Goal: Task Accomplishment & Management: Use online tool/utility

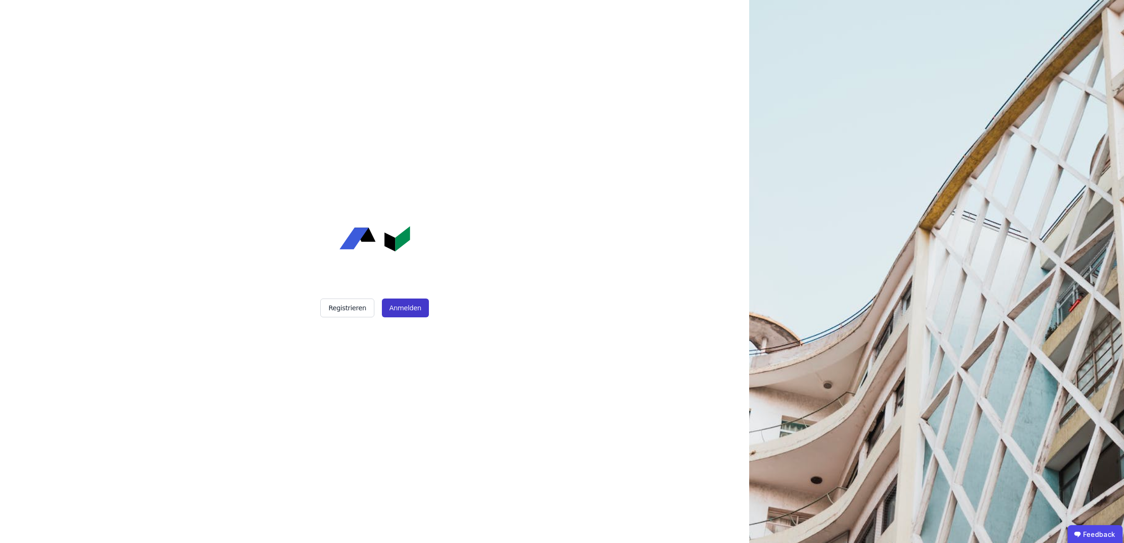
click at [406, 309] on button "Anmelden" at bounding box center [405, 308] width 47 height 19
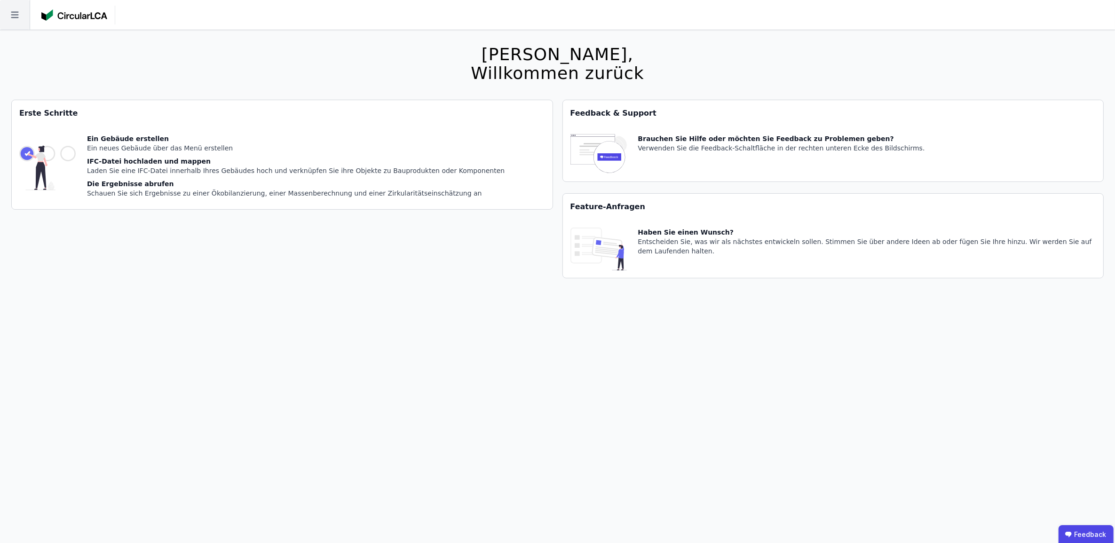
click at [24, 15] on icon at bounding box center [15, 15] width 30 height 30
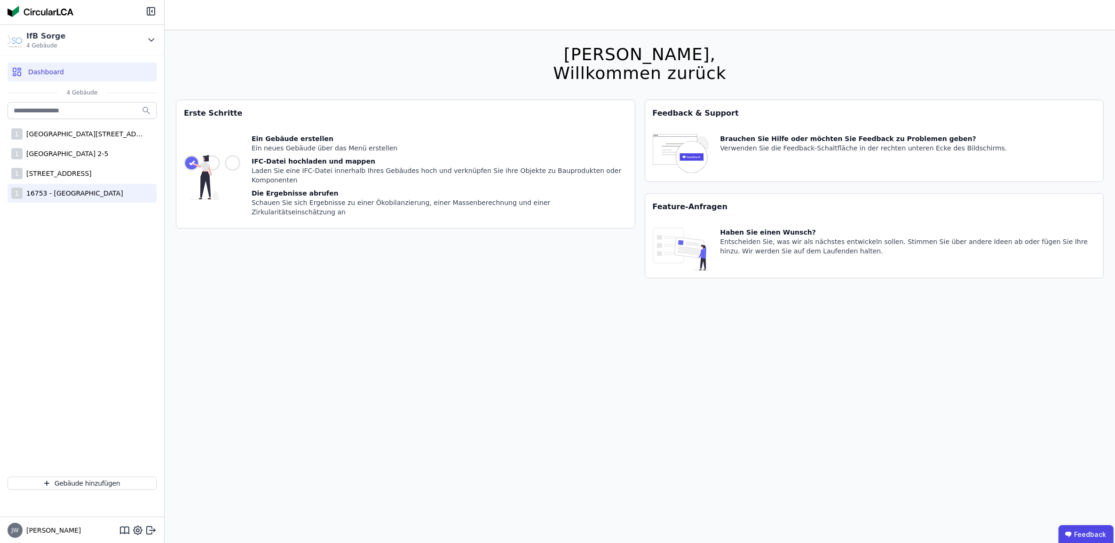
click at [69, 191] on div "16753 - [GEOGRAPHIC_DATA]" at bounding box center [73, 193] width 101 height 9
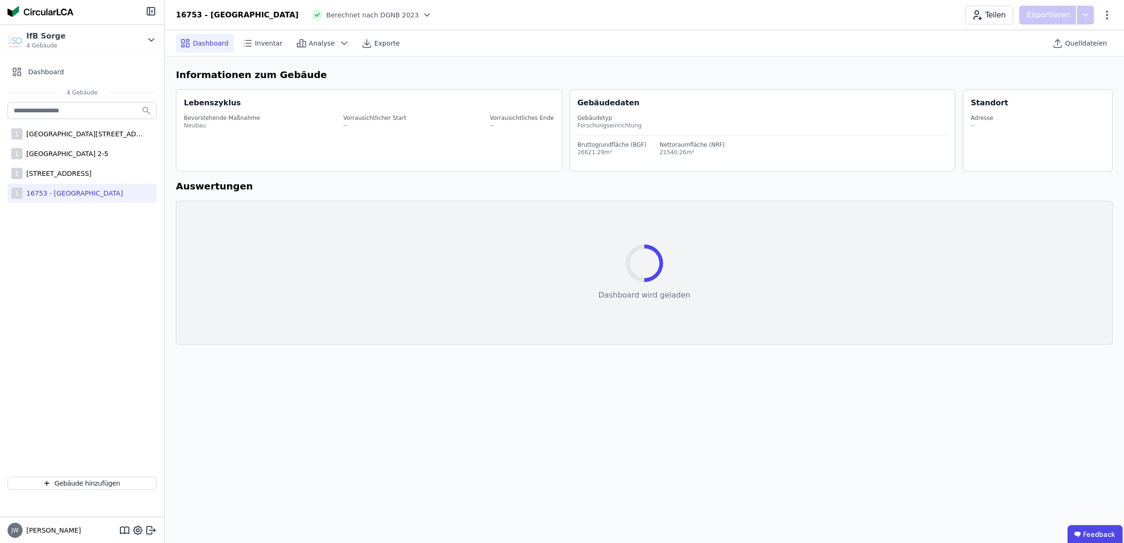
select select "*"
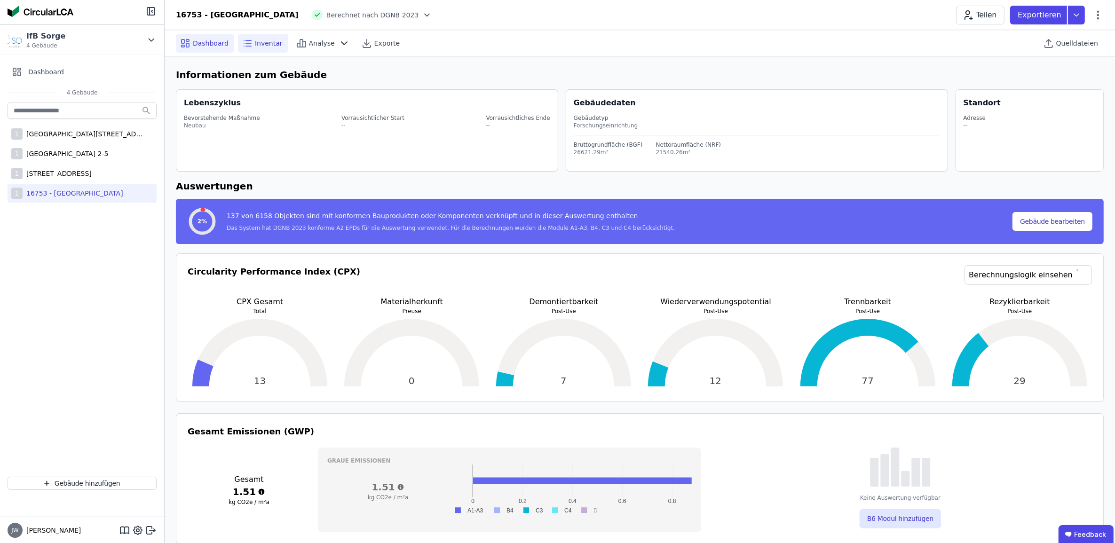
click at [259, 43] on span "Inventar" at bounding box center [269, 43] width 28 height 9
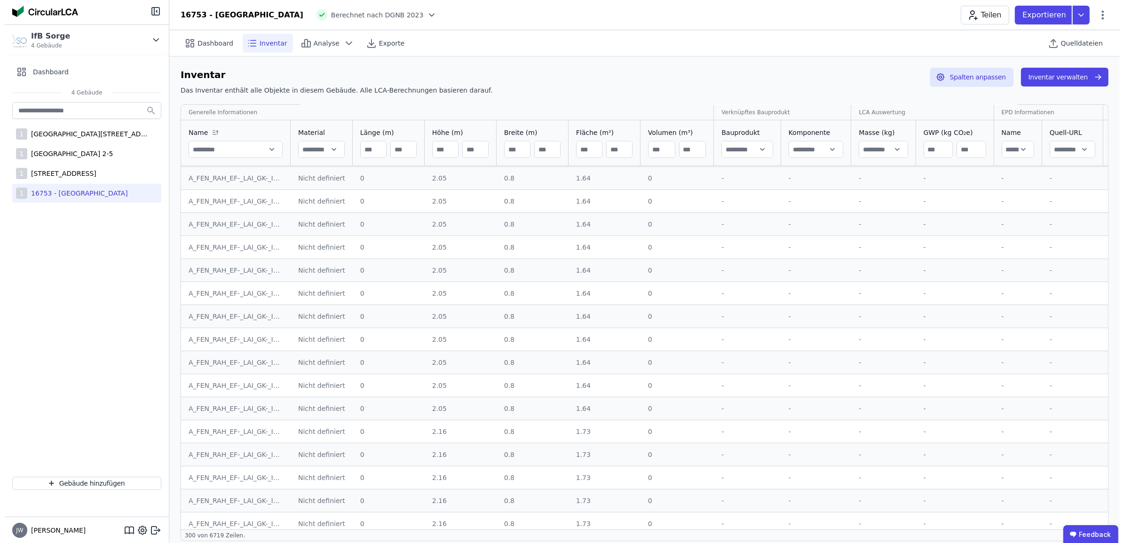
scroll to position [5562, 0]
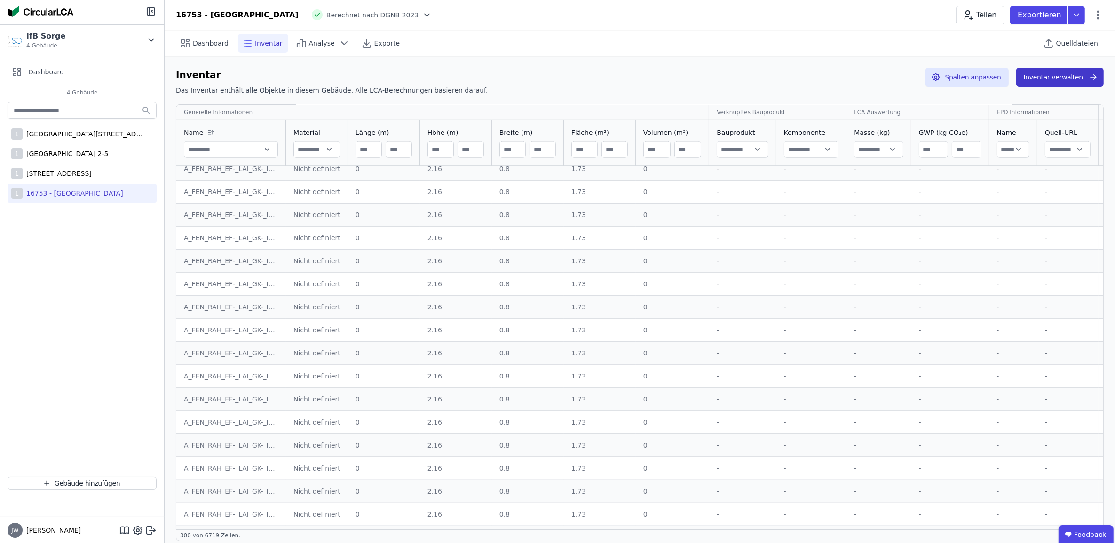
click at [1056, 74] on button "Inventar verwalten" at bounding box center [1059, 77] width 87 height 19
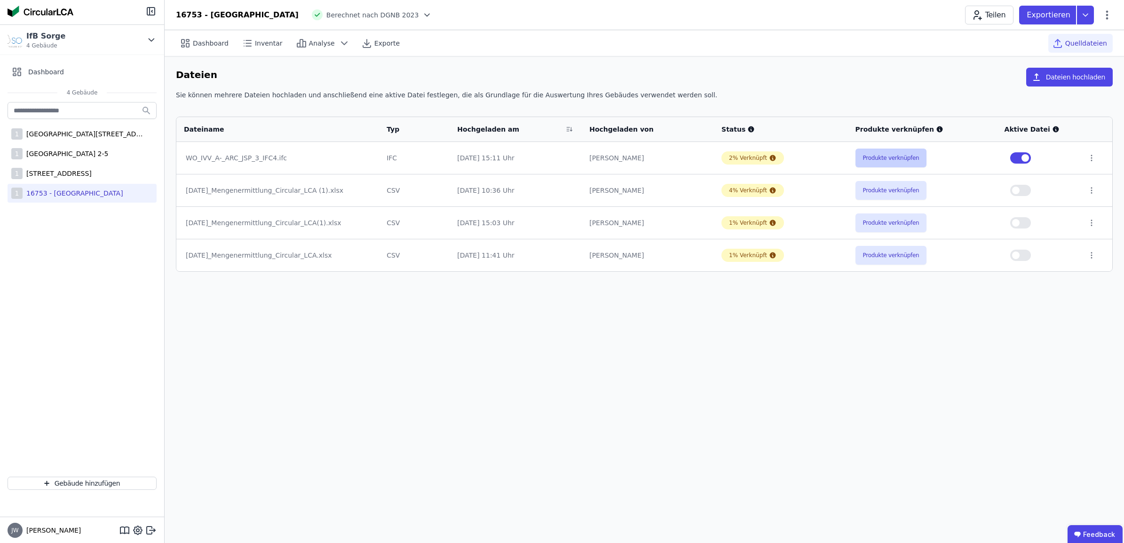
click at [873, 161] on button "Produkte verknüpfen" at bounding box center [891, 158] width 71 height 19
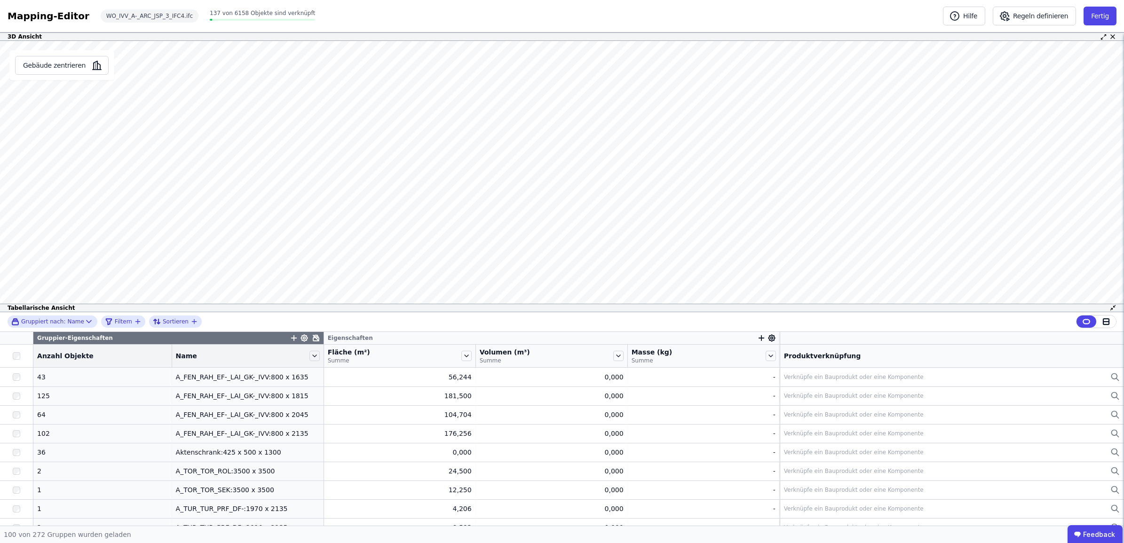
click at [561, 56] on div "3D Ansicht Gebäude zentrieren Es sind keine Objektdaten verfügbar Dieses Objekt…" at bounding box center [562, 278] width 1124 height 493
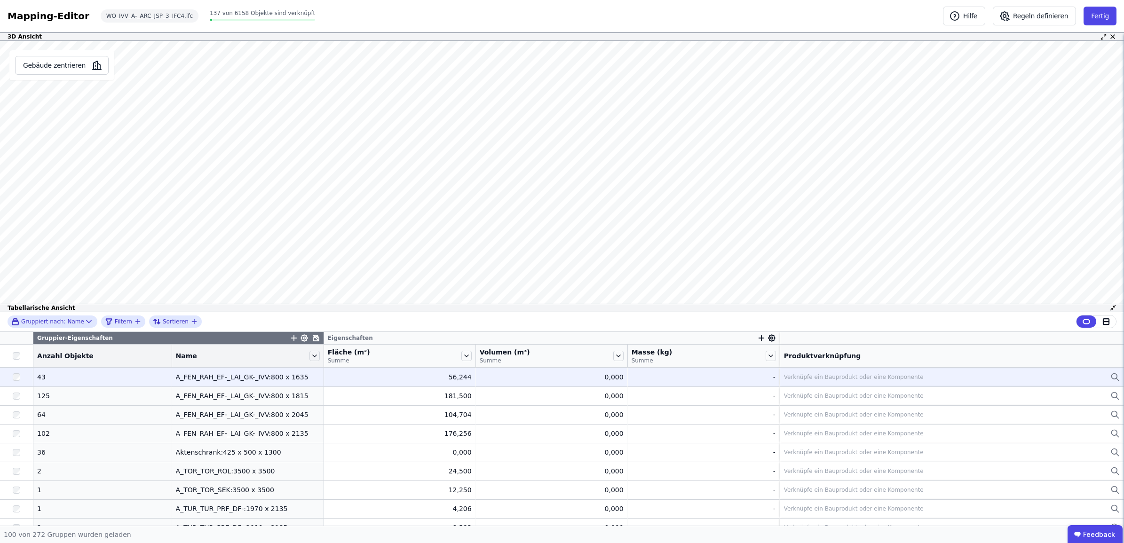
click at [784, 377] on div "Verknüpfe ein Bauprodukt oder eine Komponente" at bounding box center [854, 377] width 140 height 8
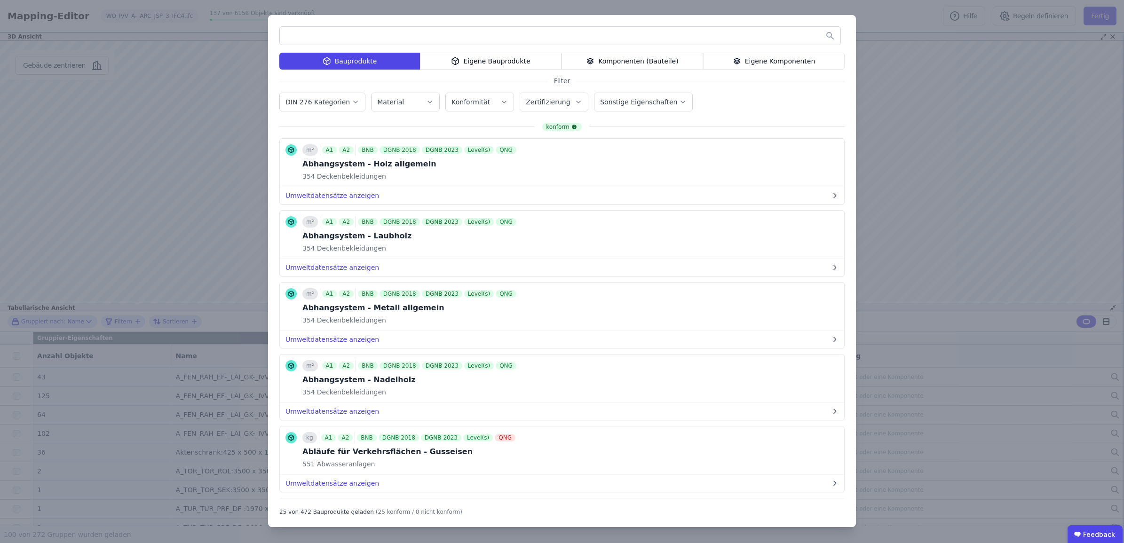
click at [762, 70] on div "Bauprodukte Eigene Bauprodukte Komponenten (Bauteile) Eigene Komponenten Filter…" at bounding box center [562, 271] width 588 height 512
click at [757, 60] on div "Eigene Komponenten" at bounding box center [774, 61] width 142 height 17
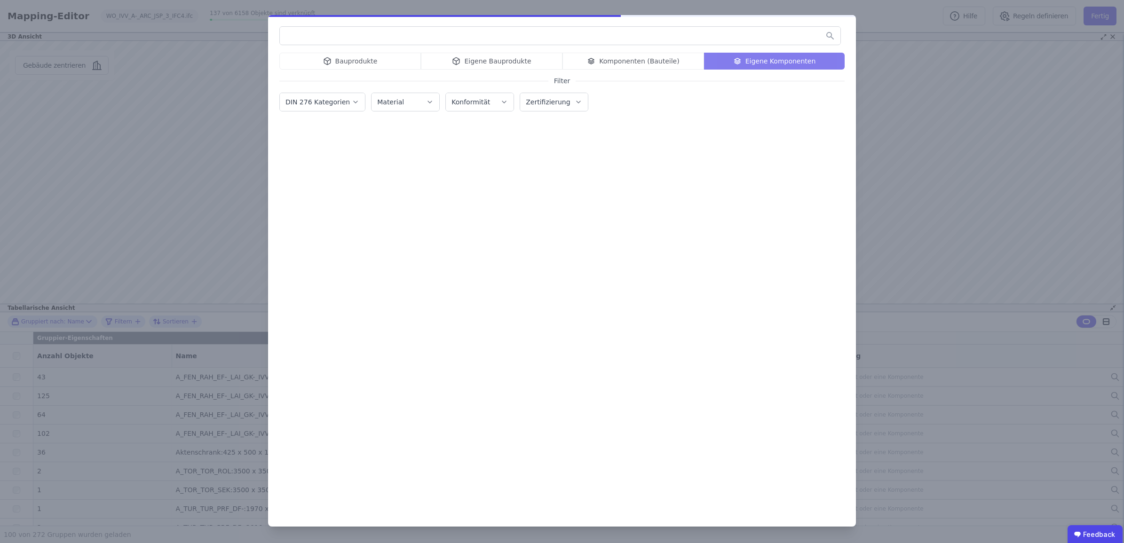
click at [562, 29] on input "text" at bounding box center [560, 35] width 561 height 17
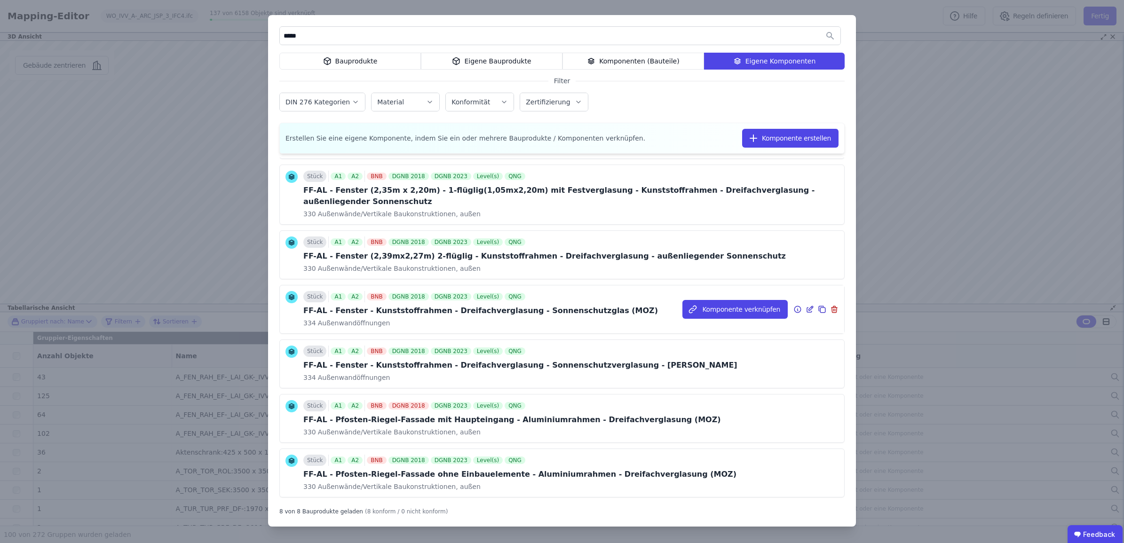
scroll to position [126, 0]
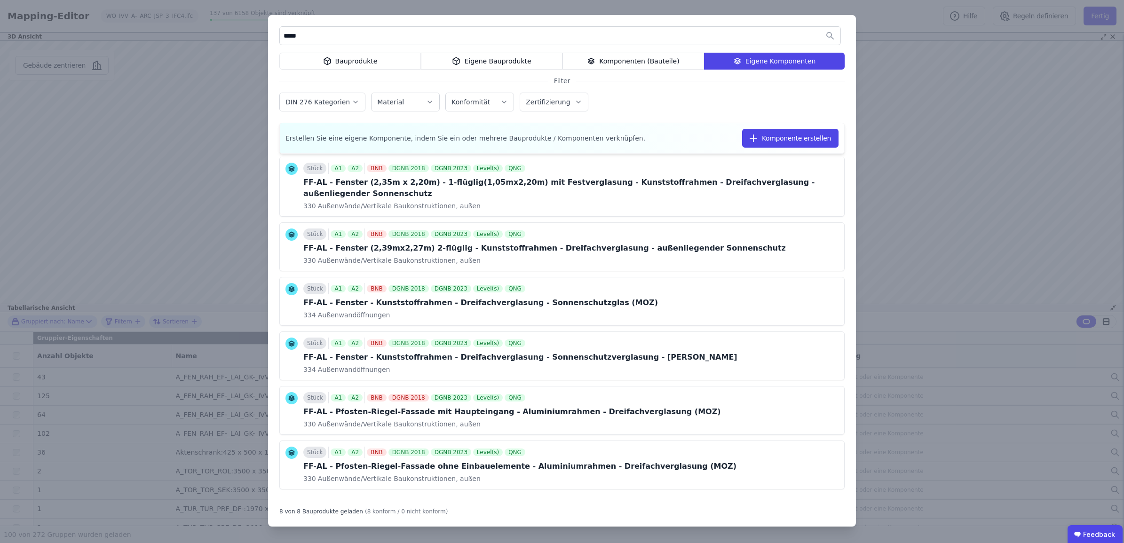
type input "*****"
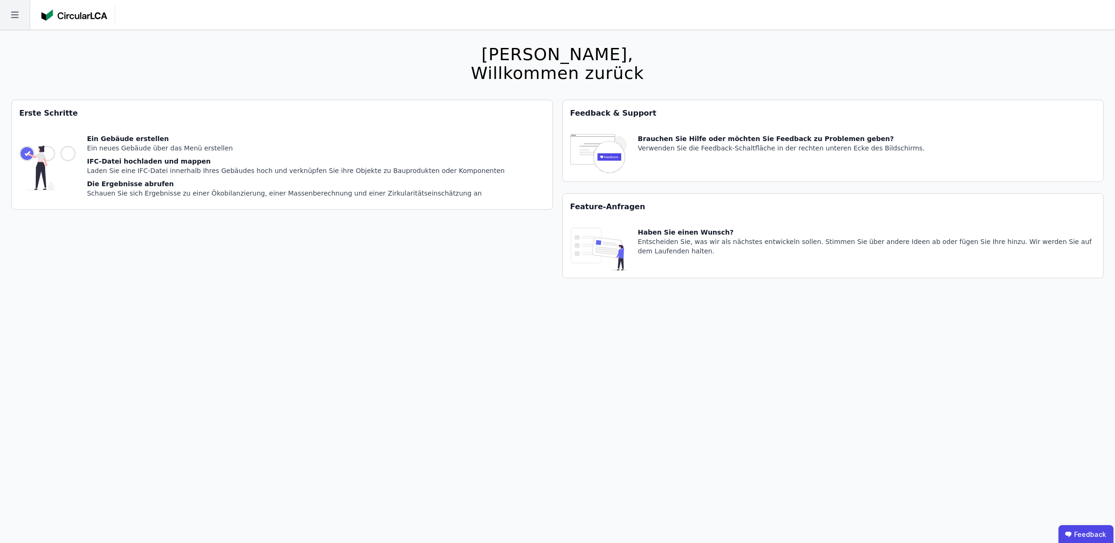
click at [17, 19] on icon at bounding box center [15, 15] width 30 height 30
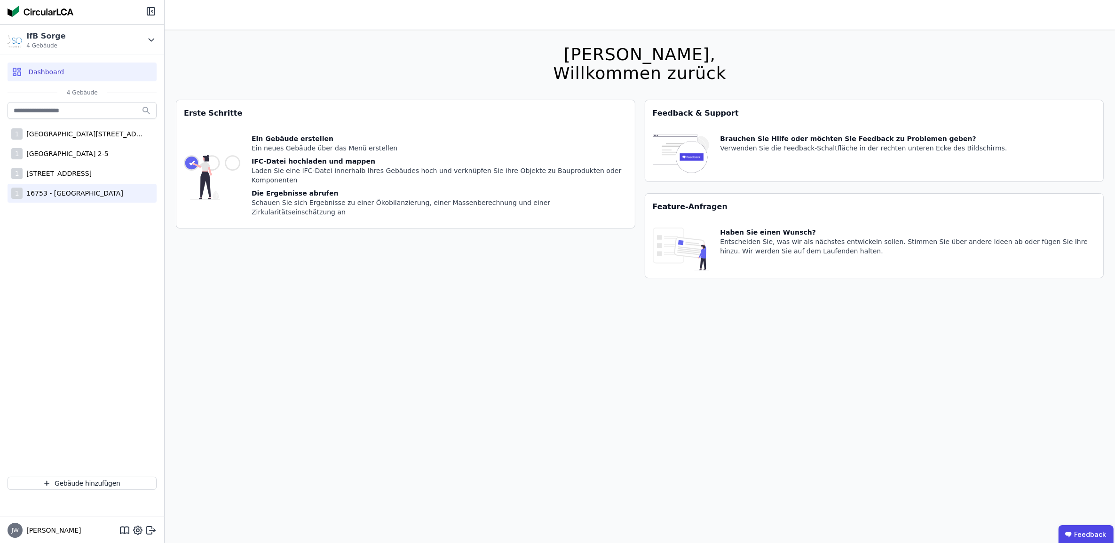
click at [55, 186] on div "1 16753 - [GEOGRAPHIC_DATA]" at bounding box center [82, 193] width 149 height 19
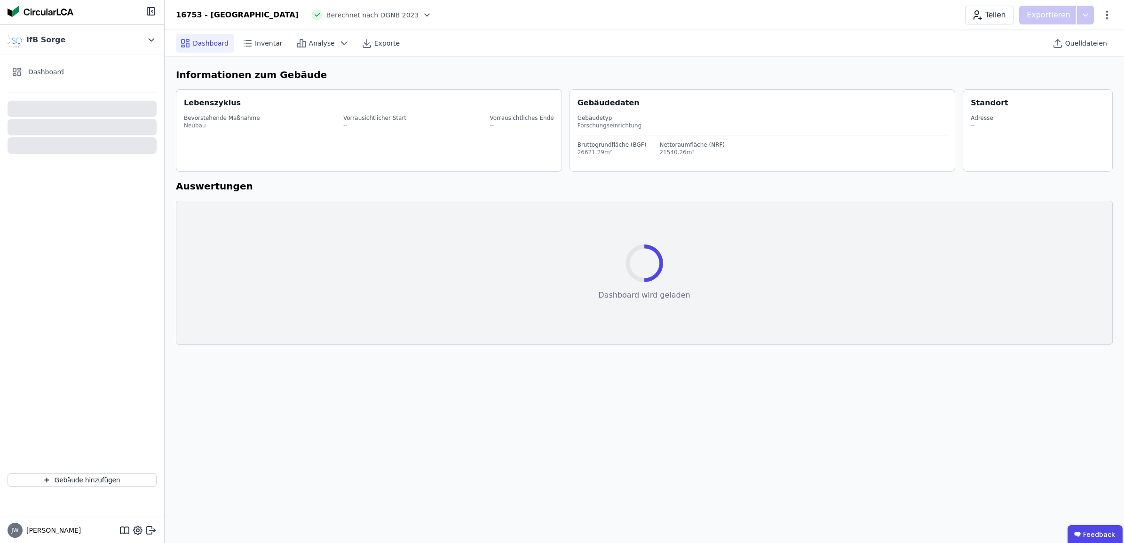
select select "*"
